Goal: Task Accomplishment & Management: Use online tool/utility

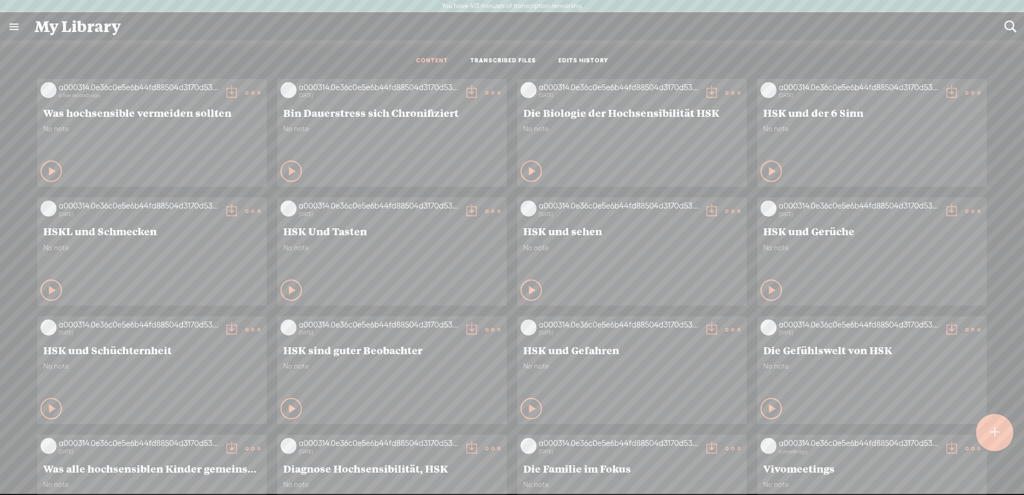
click at [997, 438] on div at bounding box center [994, 432] width 37 height 37
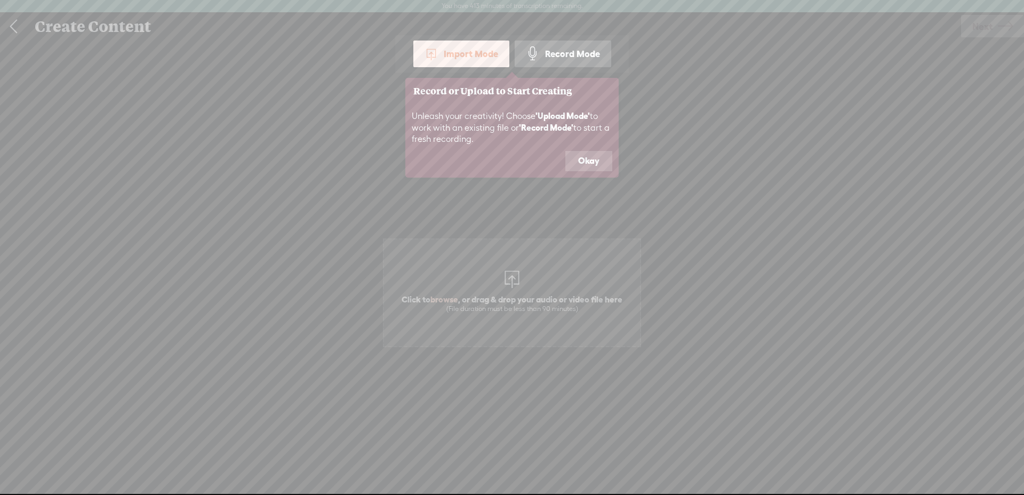
click at [517, 280] on icon at bounding box center [512, 247] width 1024 height 495
click at [595, 158] on button "Okay" at bounding box center [588, 161] width 47 height 20
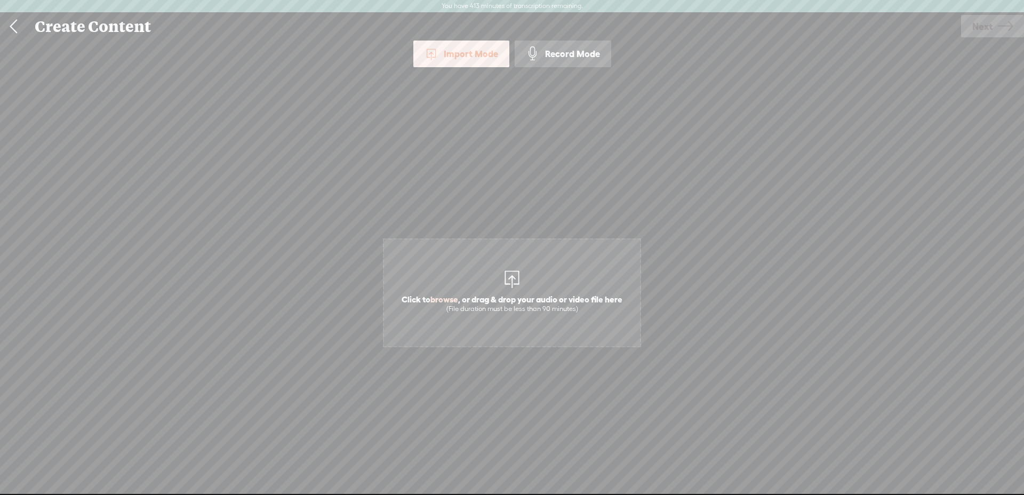
click at [509, 277] on div at bounding box center [511, 277] width 21 height 21
click at [982, 26] on span "Next" at bounding box center [982, 26] width 20 height 27
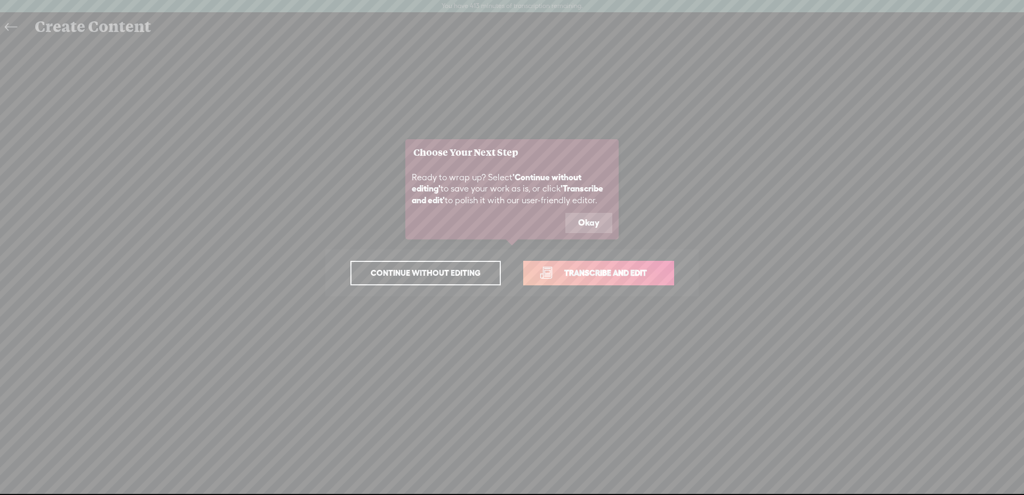
click at [598, 278] on span "Transcribe and edit" at bounding box center [605, 273] width 105 height 12
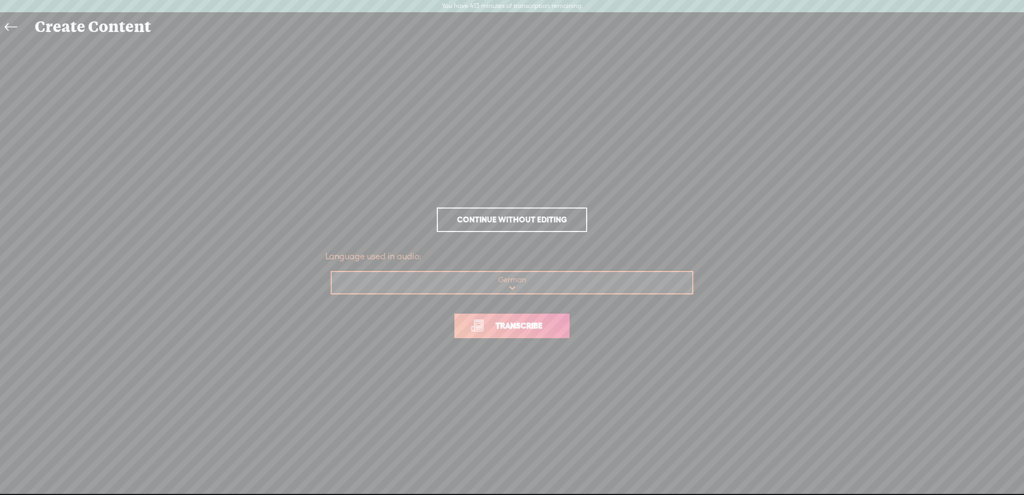
click at [528, 317] on link "Transcribe" at bounding box center [511, 325] width 115 height 25
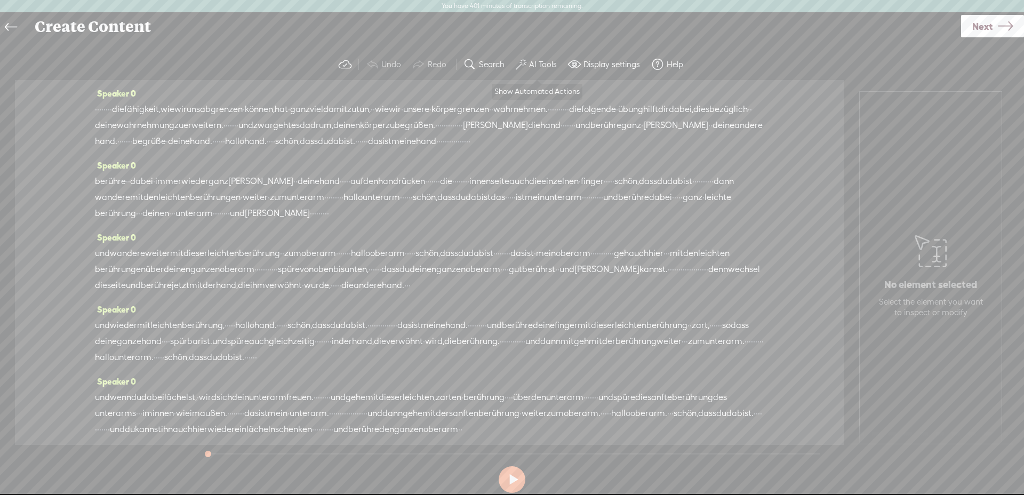
click at [533, 65] on label "AI Tools" at bounding box center [543, 64] width 28 height 11
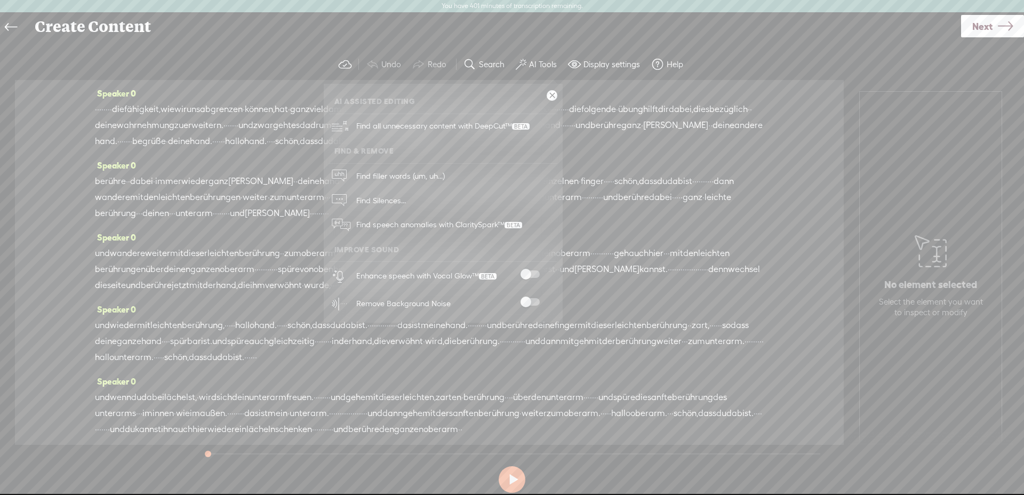
click at [533, 272] on span at bounding box center [529, 273] width 19 height 7
click at [536, 301] on span at bounding box center [529, 301] width 19 height 7
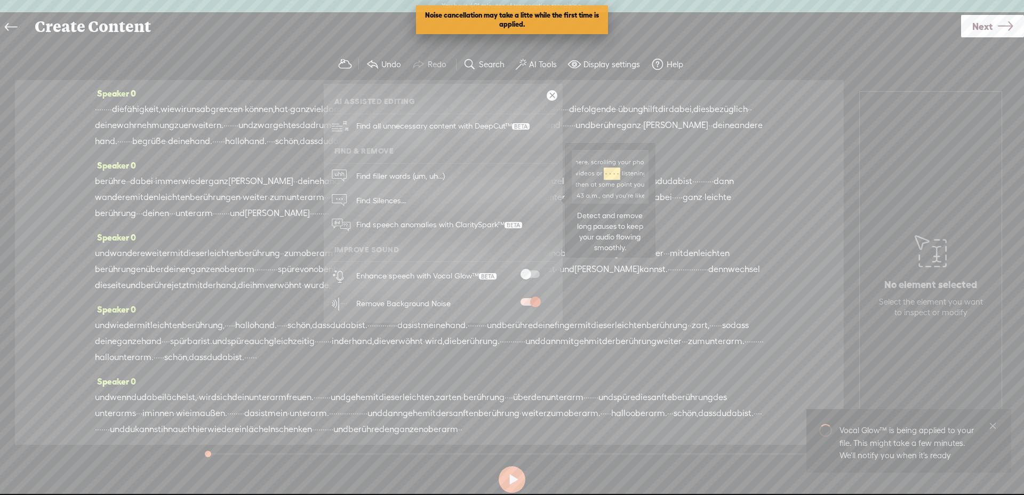
click at [382, 197] on span "Find Silences..." at bounding box center [380, 200] width 57 height 24
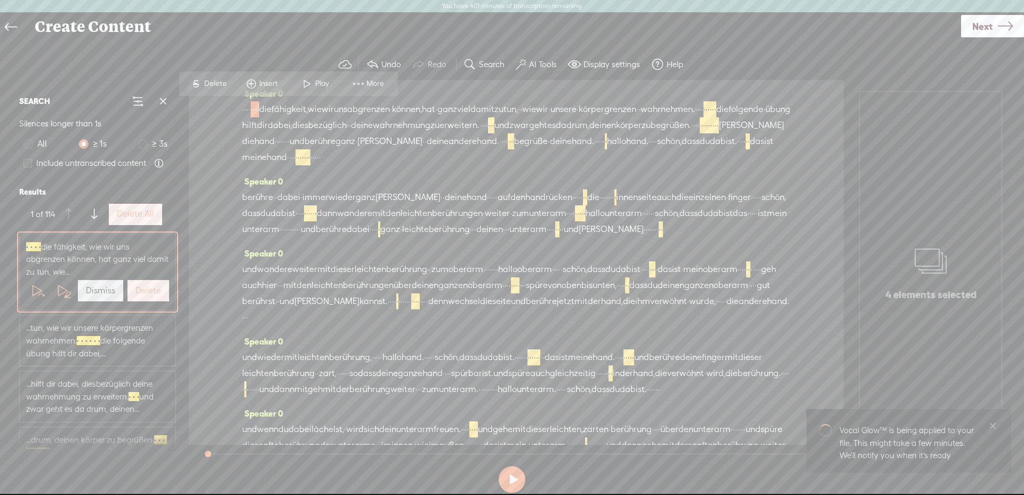
click at [125, 215] on label "Delete All" at bounding box center [135, 213] width 37 height 11
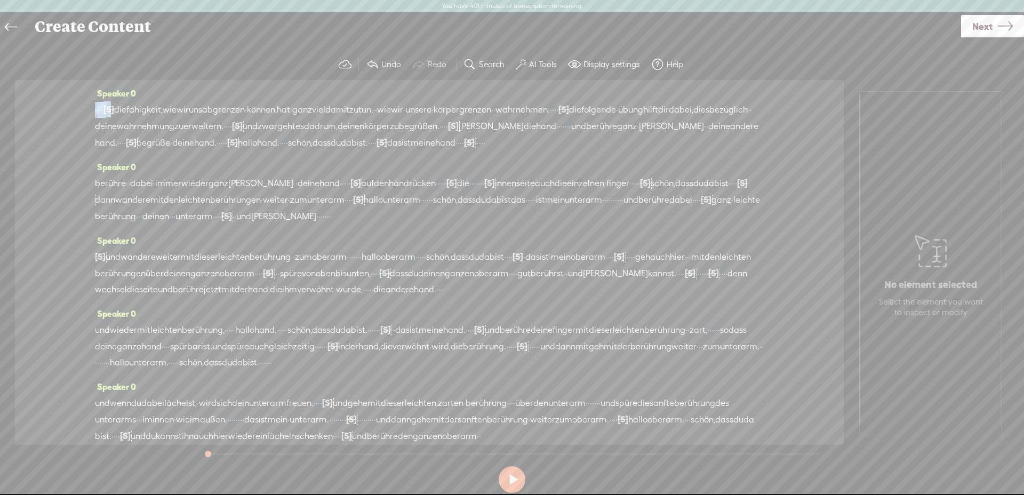
drag, startPoint x: 124, startPoint y: 107, endPoint x: 88, endPoint y: 106, distance: 35.2
click at [89, 106] on div "Speaker 0 · · · · [S] · · · · die fähigkeit, wie wir uns abgrenzen · können, ha…" at bounding box center [429, 262] width 828 height 365
click at [31, 79] on span "Delete" at bounding box center [40, 84] width 25 height 11
click at [115, 107] on span "die" at bounding box center [112, 110] width 12 height 16
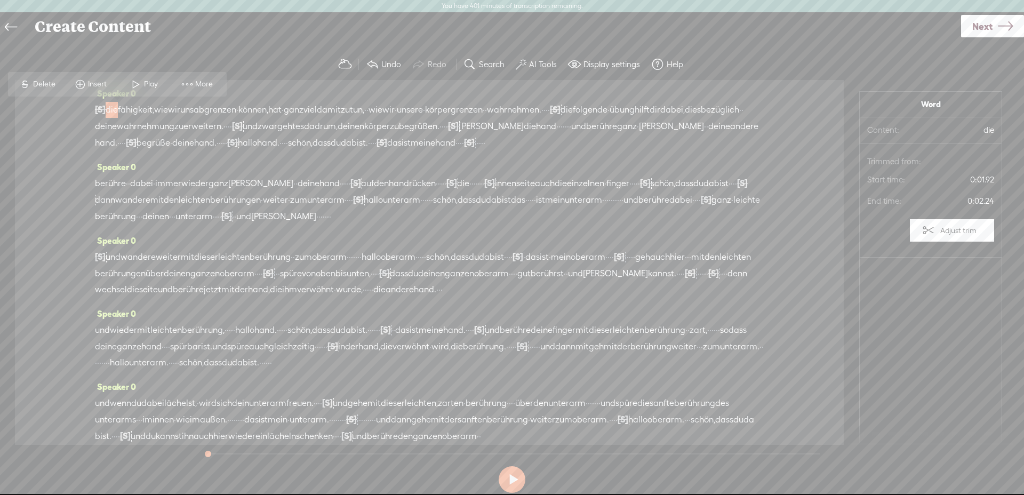
click at [142, 85] on span at bounding box center [136, 84] width 16 height 19
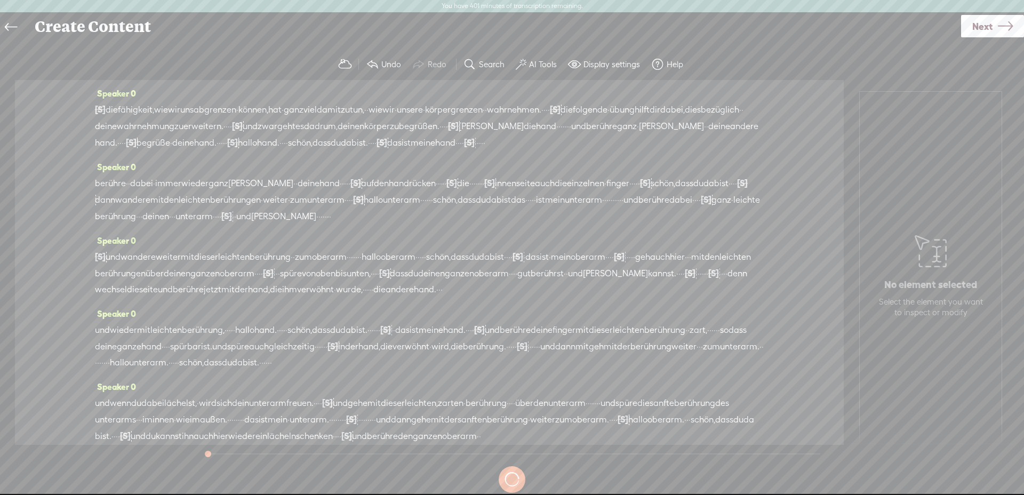
click at [118, 114] on span "die" at bounding box center [112, 110] width 12 height 16
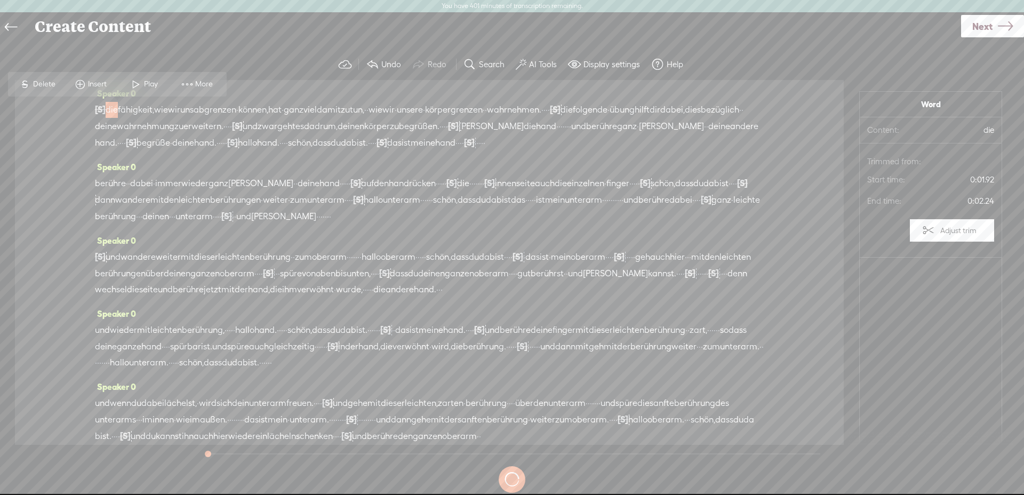
click at [144, 84] on span "Play" at bounding box center [152, 84] width 17 height 11
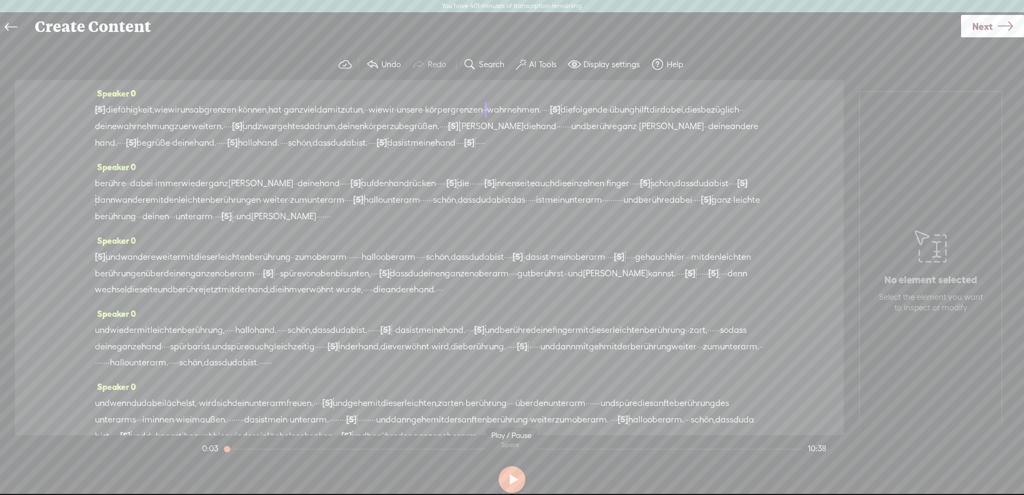
click at [506, 482] on button at bounding box center [511, 479] width 27 height 27
click at [516, 477] on button at bounding box center [511, 479] width 27 height 27
click at [103, 112] on span "[S]" at bounding box center [100, 109] width 11 height 10
click at [108, 83] on span "Restore" at bounding box center [110, 83] width 28 height 11
click at [114, 115] on div at bounding box center [108, 109] width 11 height 16
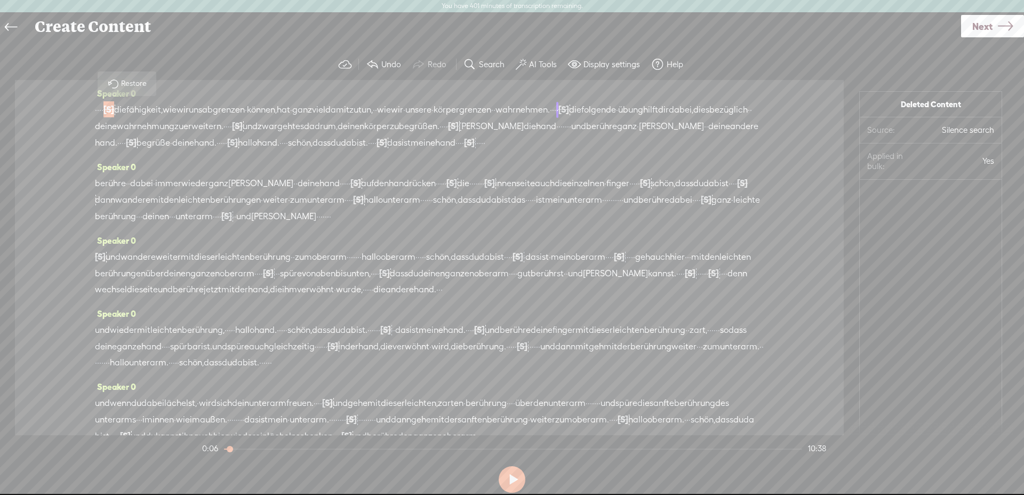
click at [128, 84] on span "Restore" at bounding box center [135, 83] width 28 height 11
drag, startPoint x: 135, startPoint y: 112, endPoint x: 91, endPoint y: 105, distance: 44.3
click at [92, 104] on div "Speaker 0 · · · · · · · · die fähigkeit, wie wir uns abgrenzen · können, hat · …" at bounding box center [429, 257] width 828 height 355
click at [44, 83] on span "Delete" at bounding box center [40, 84] width 25 height 11
click at [108, 111] on span "·" at bounding box center [107, 110] width 2 height 16
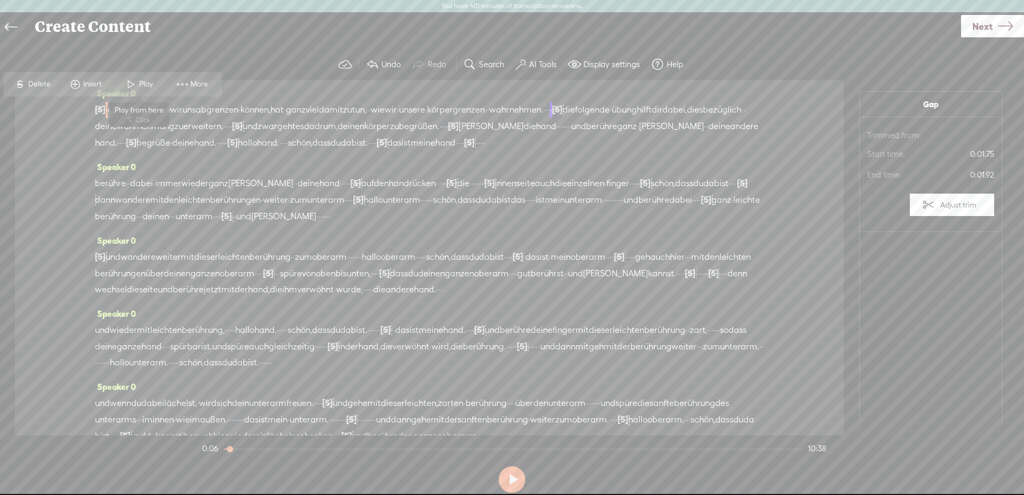
click at [136, 75] on span at bounding box center [131, 84] width 16 height 19
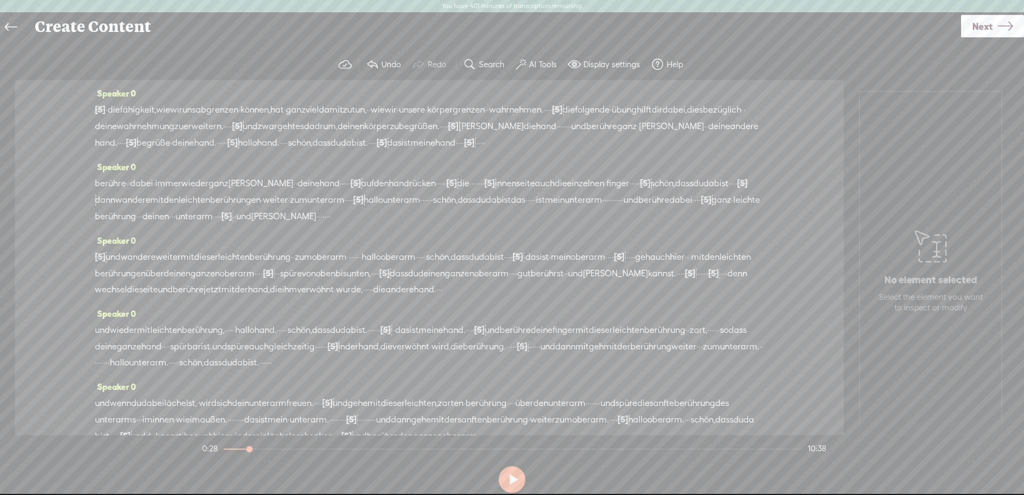
click at [539, 62] on label "AI Tools" at bounding box center [543, 64] width 28 height 11
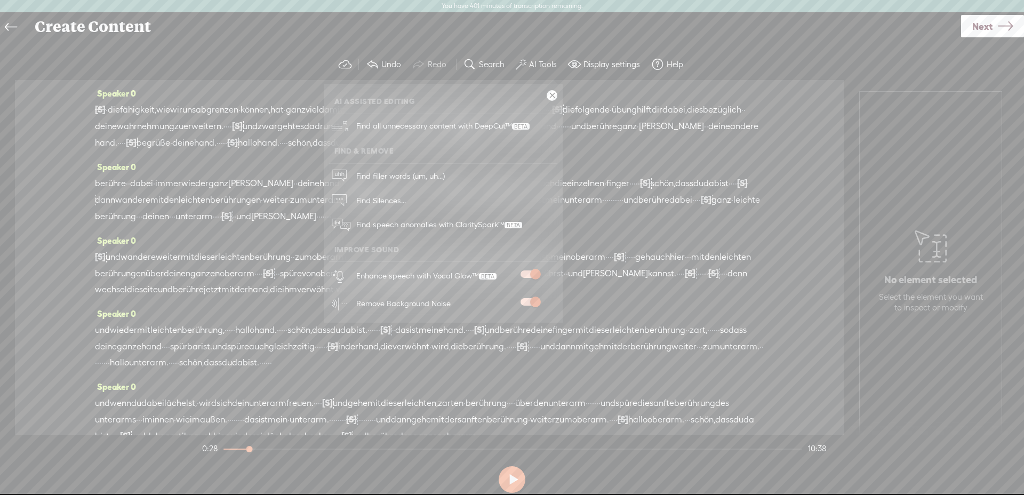
click at [529, 300] on span at bounding box center [529, 301] width 19 height 7
click at [435, 151] on span "hand" at bounding box center [445, 143] width 20 height 16
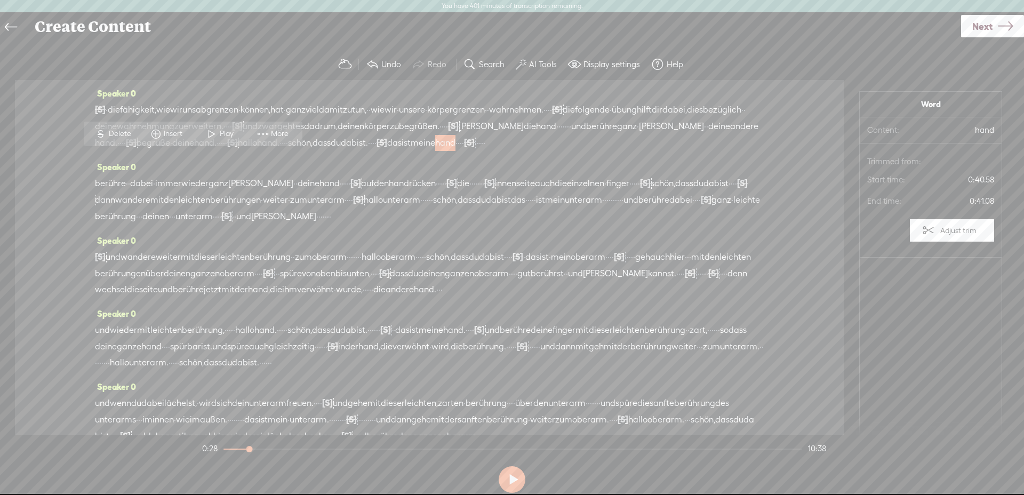
click at [390, 131] on span "körper" at bounding box center [377, 126] width 26 height 16
click at [622, 102] on span at bounding box center [618, 100] width 16 height 19
click at [524, 68] on span at bounding box center [520, 64] width 11 height 13
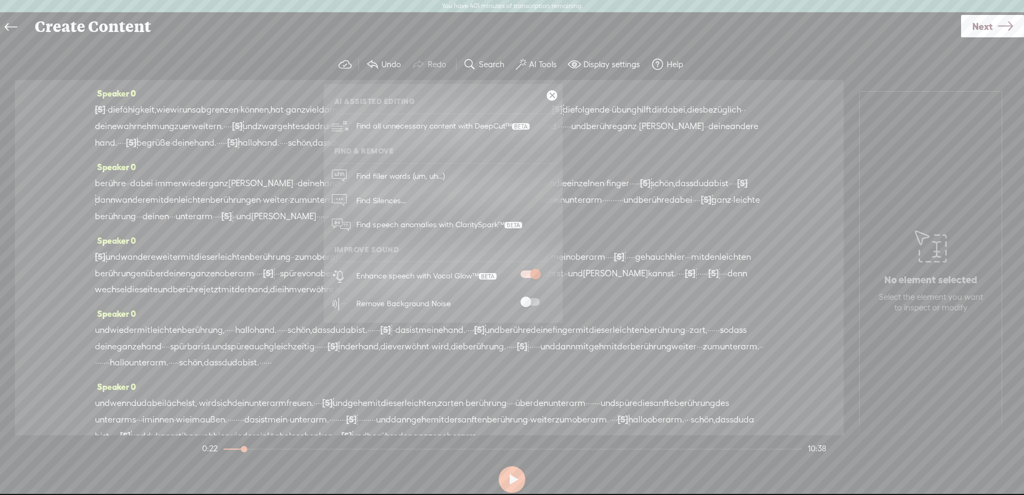
click at [529, 297] on div "Remove Background Noise" at bounding box center [454, 303] width 205 height 28
click at [531, 301] on span at bounding box center [529, 301] width 19 height 7
click at [522, 276] on span at bounding box center [529, 273] width 19 height 7
click at [638, 151] on div "[S] · · · · · · · · die fähigkeit, wie wir uns abgrenzen · können, hat · ganz v…" at bounding box center [429, 126] width 668 height 50
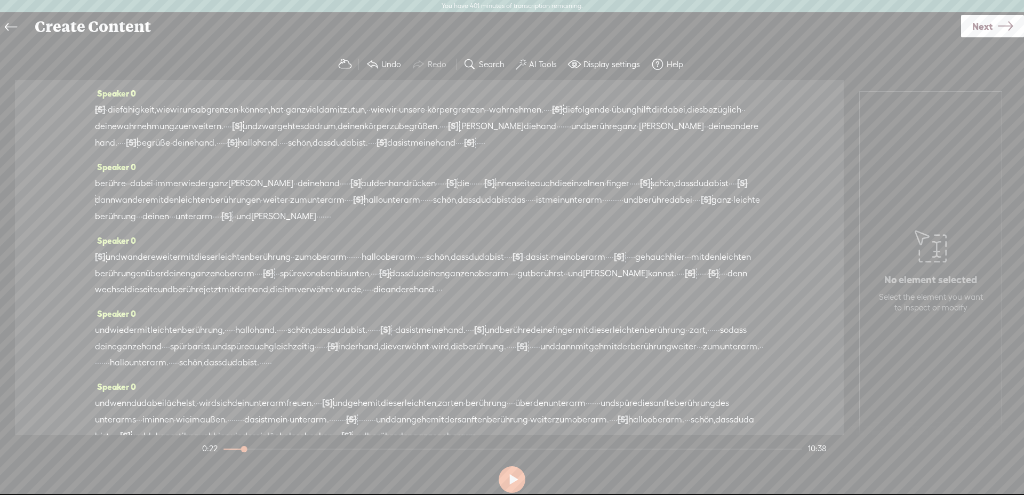
click at [439, 132] on span "begrüßen." at bounding box center [419, 126] width 41 height 16
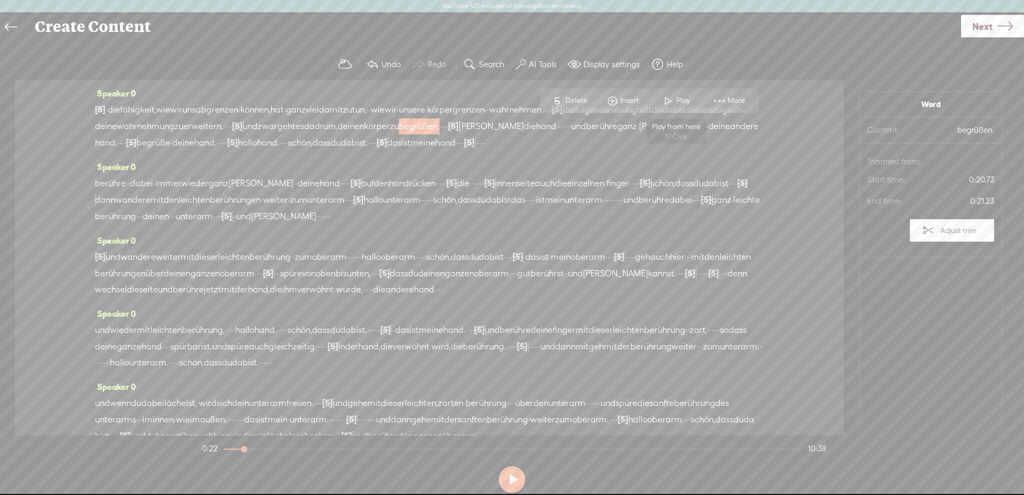
click at [660, 102] on span at bounding box center [668, 100] width 16 height 19
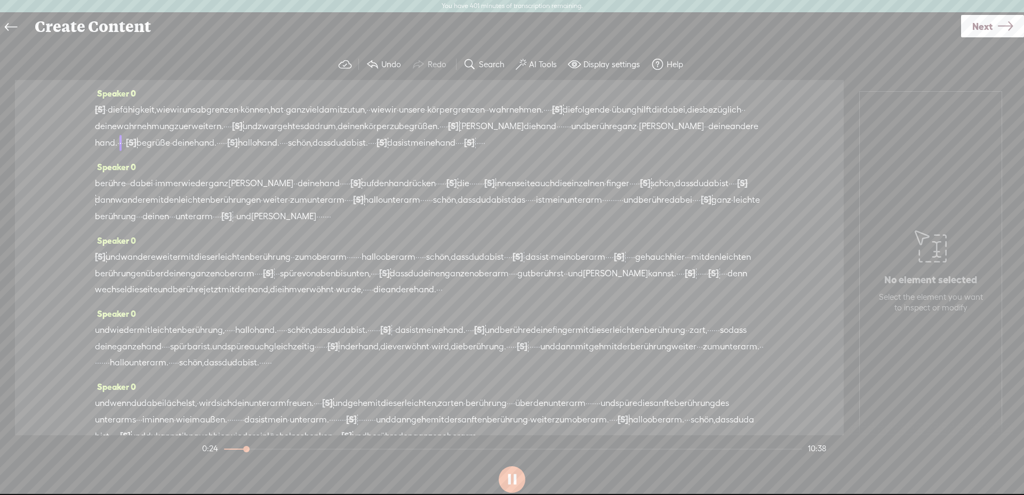
click at [641, 232] on div "Speaker 0 [GEOGRAPHIC_DATA] · · dabei · immer wieder ganz [PERSON_NAME] · · dei…" at bounding box center [429, 196] width 668 height 74
